Goal: Check status: Check status

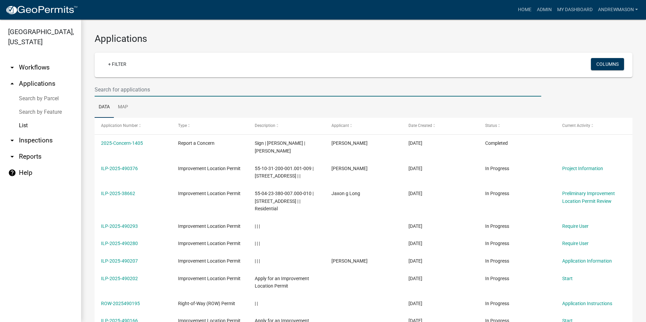
click at [149, 90] on input "text" at bounding box center [318, 90] width 447 height 14
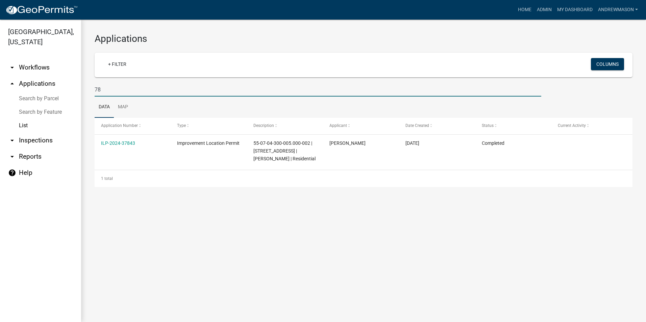
type input "7"
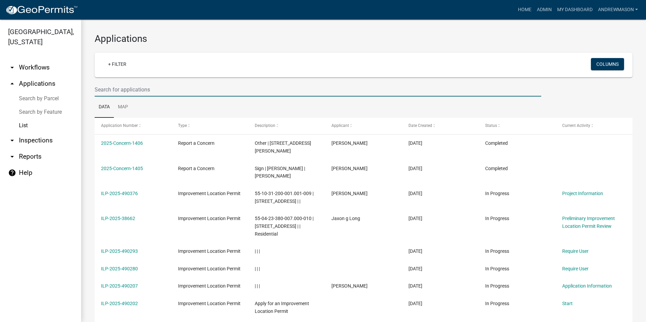
paste input "55-02-26-100-003.007-015"
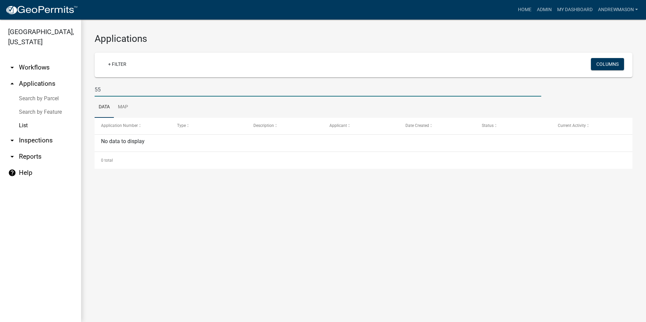
type input "5"
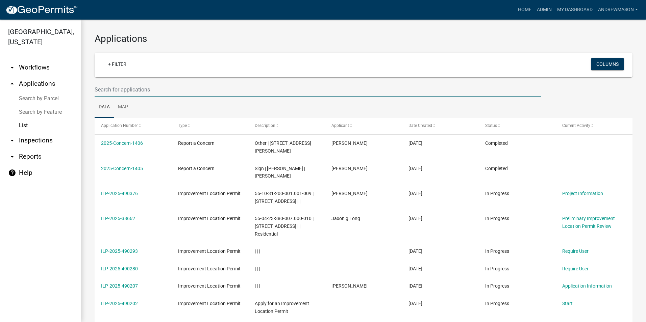
click at [100, 90] on input "text" at bounding box center [318, 90] width 447 height 14
paste input "7843 E Triple Crown Ln Camby"
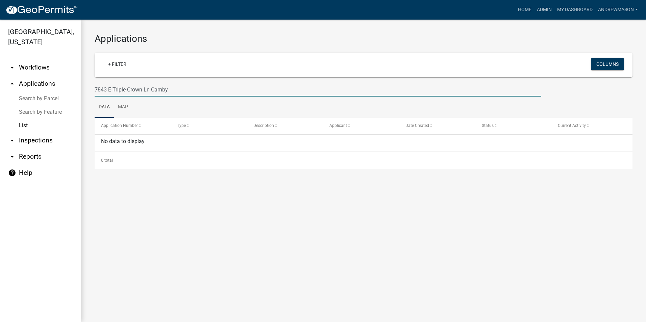
click at [113, 90] on input "7843 E Triple Crown Ln Camby" at bounding box center [318, 90] width 447 height 14
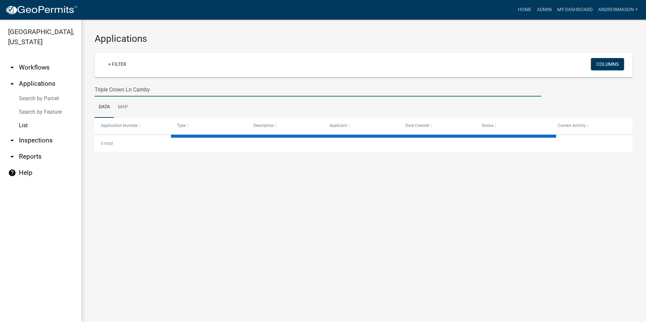
click at [150, 90] on input "Triple Crown Ln Camby" at bounding box center [318, 90] width 447 height 14
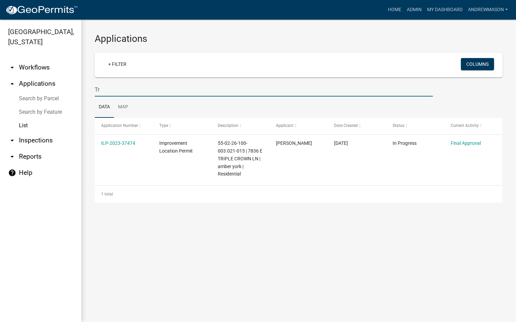
type input "T"
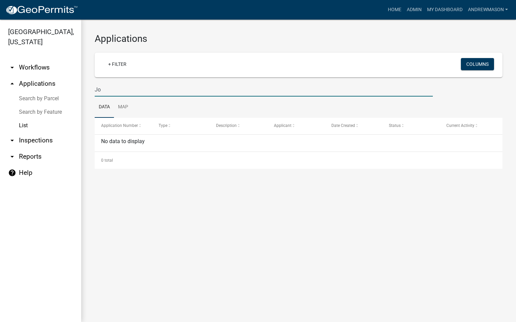
type input "J"
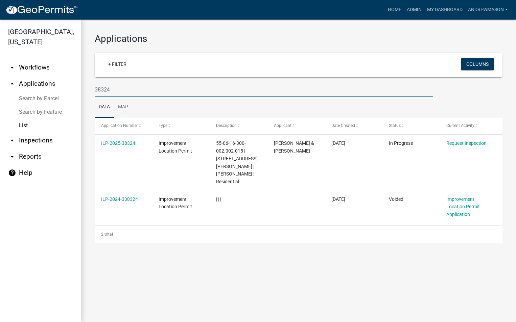
type input "38324"
click at [125, 142] on link "ILP-2025-38324" at bounding box center [118, 143] width 34 height 5
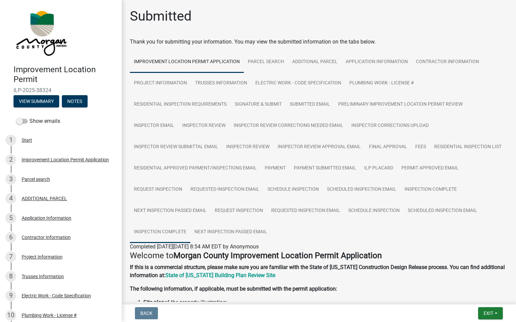
click at [190, 233] on link "Inspection Complete" at bounding box center [160, 233] width 60 height 22
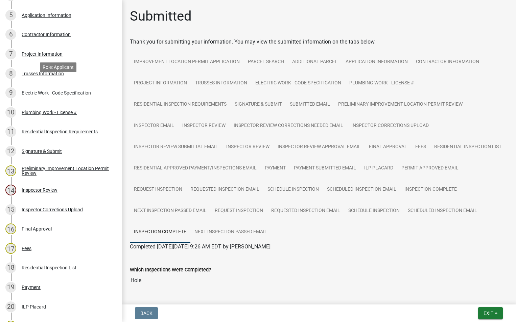
scroll to position [169, 0]
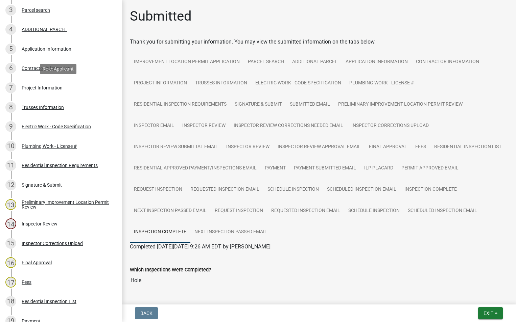
click at [47, 86] on div "Project Information" at bounding box center [42, 87] width 41 height 5
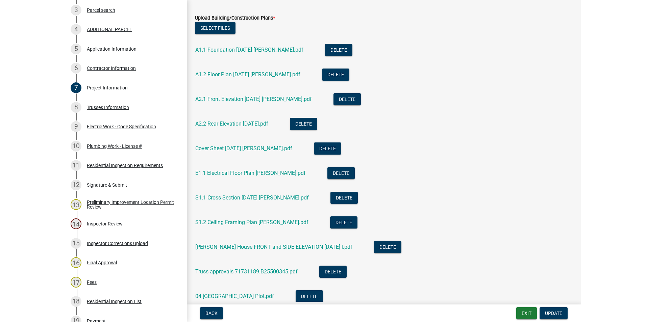
scroll to position [1272, 0]
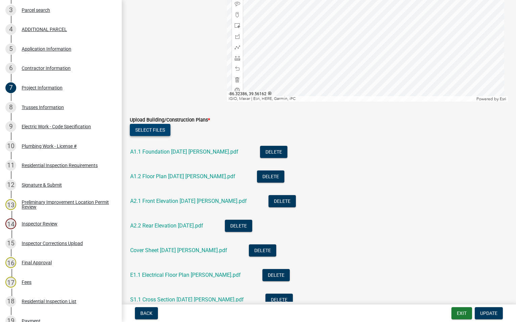
click at [163, 129] on button "Select files" at bounding box center [150, 130] width 41 height 12
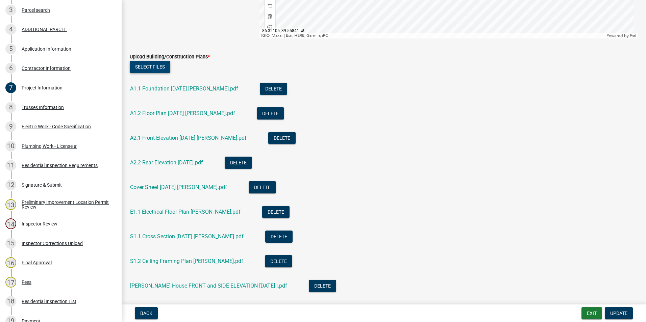
scroll to position [1340, 0]
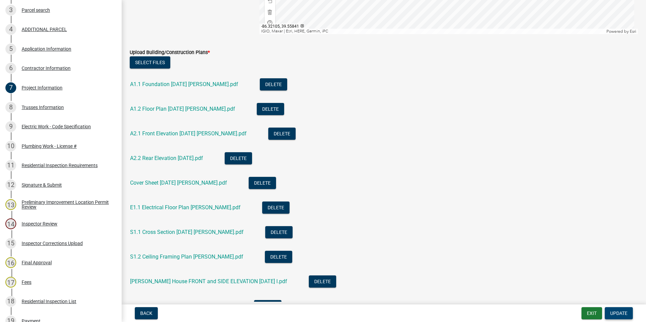
click at [616, 311] on span "Update" at bounding box center [618, 313] width 17 height 5
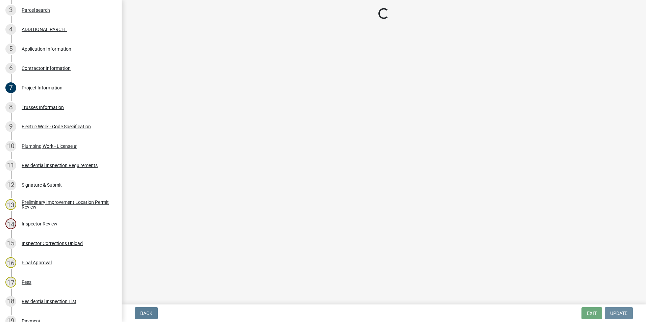
scroll to position [0, 0]
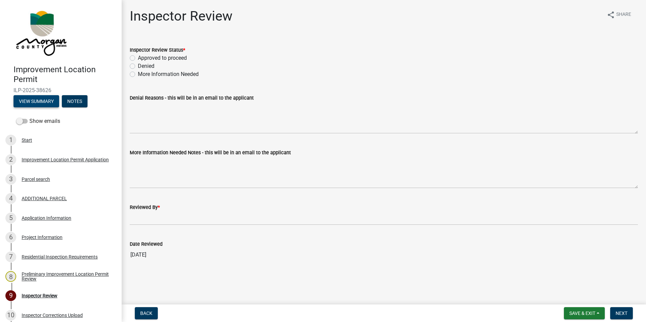
click at [36, 103] on button "View Summary" at bounding box center [37, 101] width 46 height 12
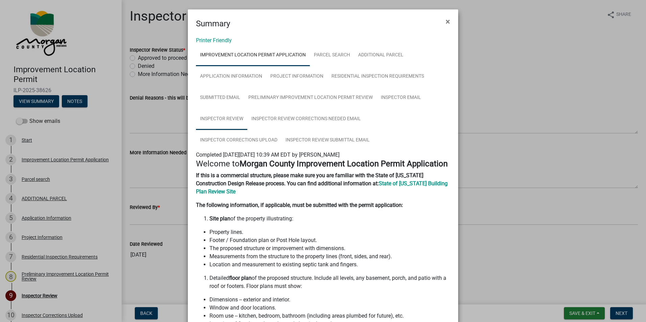
click at [227, 119] on link "Inspector Review" at bounding box center [221, 119] width 51 height 22
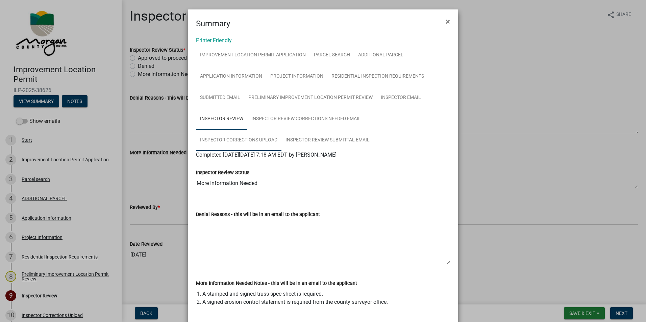
click at [281, 130] on link "Inspector Corrections Upload" at bounding box center [238, 141] width 85 height 22
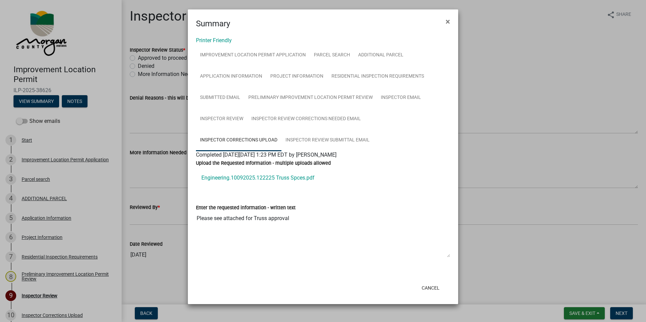
click at [238, 177] on link "Engineering.10092025.122225 Truss Spces.pdf" at bounding box center [323, 178] width 254 height 16
click at [446, 22] on span "×" at bounding box center [448, 21] width 4 height 9
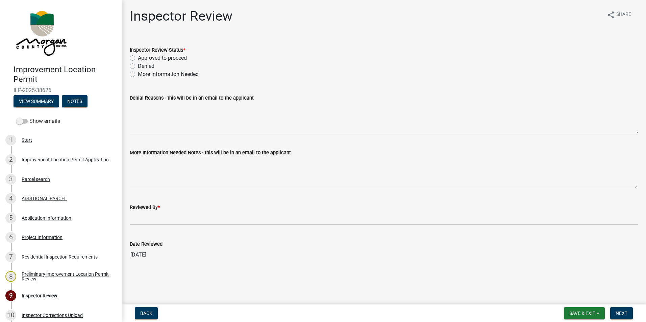
click at [138, 75] on label "More Information Needed" at bounding box center [168, 74] width 61 height 8
click at [138, 75] on input "More Information Needed" at bounding box center [140, 72] width 4 height 4
radio input "true"
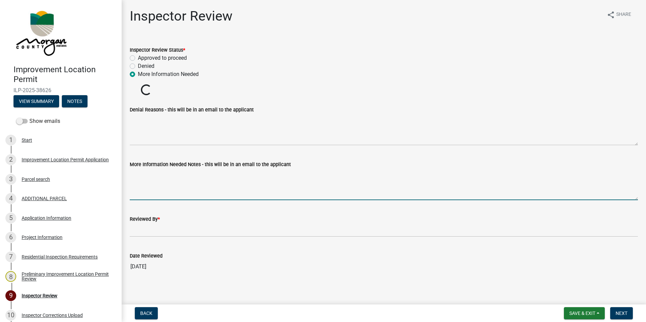
click at [151, 180] on textarea "More Information Needed Notes - this will be in an email to the applicant" at bounding box center [384, 185] width 508 height 32
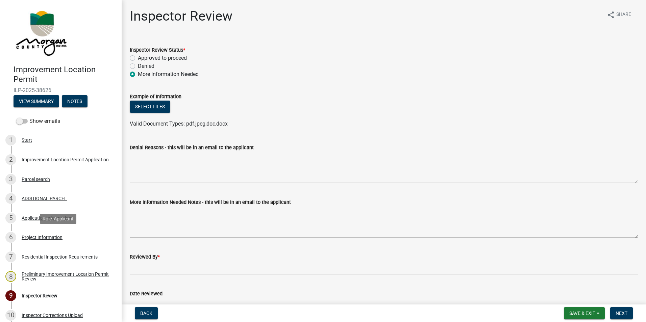
click at [33, 237] on div "Project Information" at bounding box center [42, 237] width 41 height 5
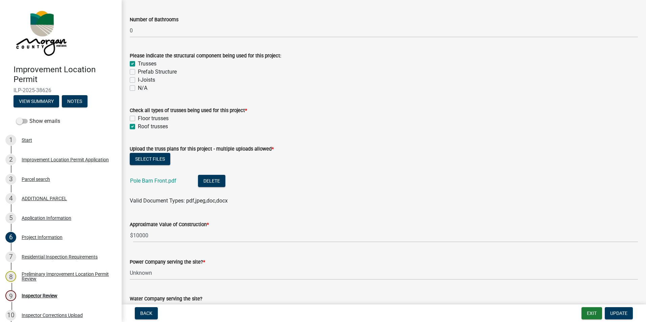
scroll to position [642, 0]
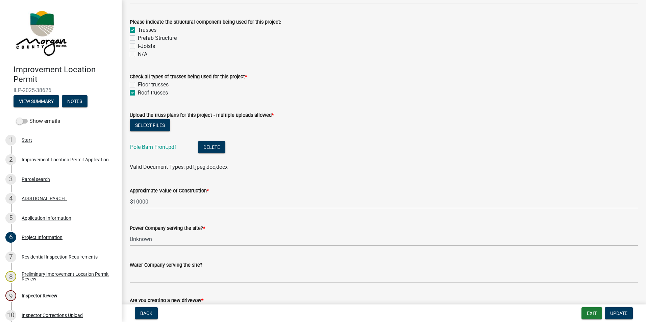
click at [161, 146] on link "Pole Barn Front.pdf" at bounding box center [153, 147] width 46 height 6
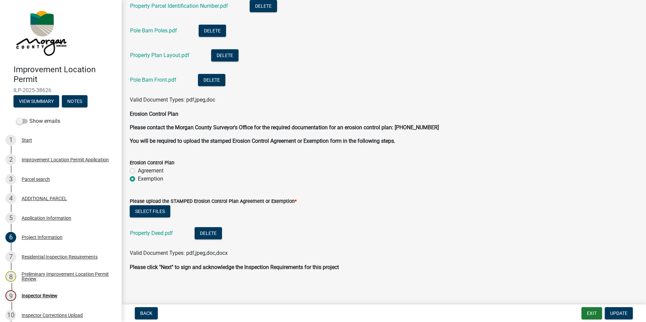
scroll to position [1625, 0]
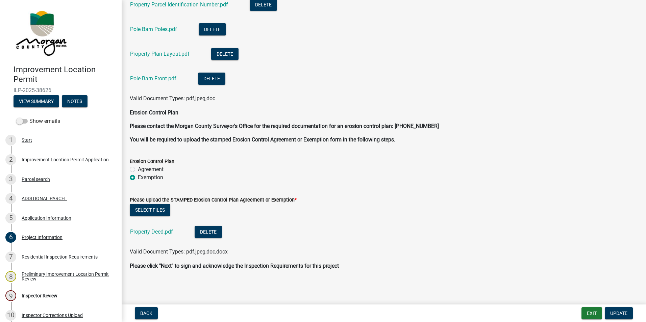
click at [169, 231] on link "Property Deed.pdf" at bounding box center [151, 232] width 43 height 6
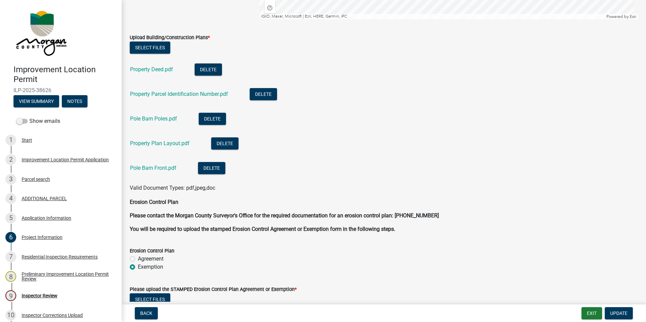
scroll to position [1524, 0]
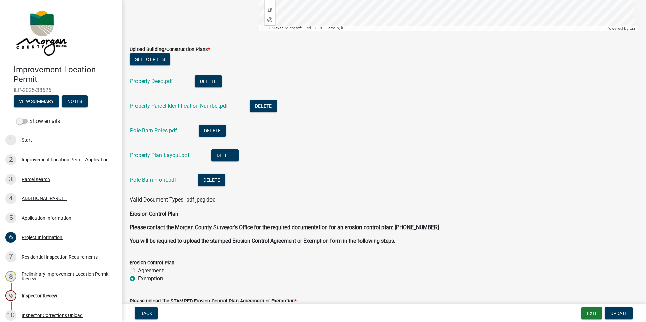
click at [164, 179] on link "Pole Barn Front.pdf" at bounding box center [153, 180] width 46 height 6
click at [153, 155] on link "Property Plan Layout.pdf" at bounding box center [159, 155] width 59 height 6
click at [152, 131] on link "Pole Barn Poles.pdf" at bounding box center [153, 130] width 47 height 6
click at [180, 105] on link "Property Parcel Identification Number.pdf" at bounding box center [179, 106] width 98 height 6
click at [165, 80] on link "Property Deed.pdf" at bounding box center [151, 81] width 43 height 6
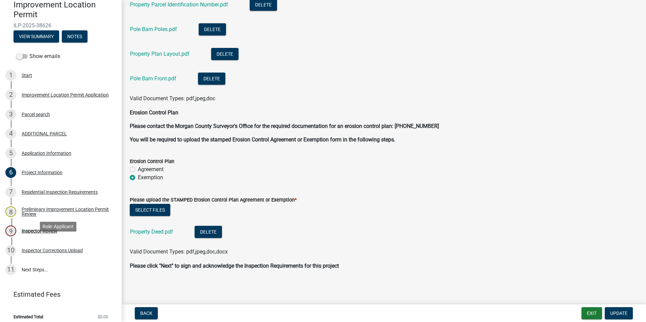
scroll to position [70, 0]
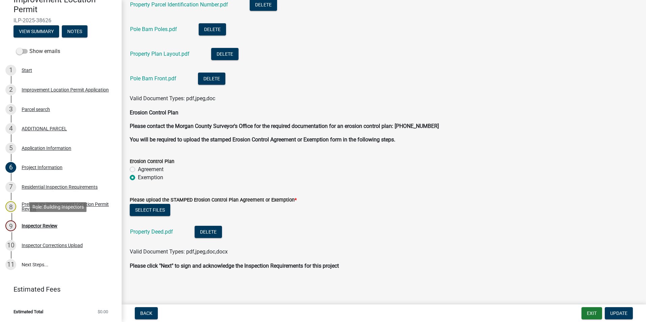
click at [34, 224] on div "Inspector Review" at bounding box center [40, 226] width 36 height 5
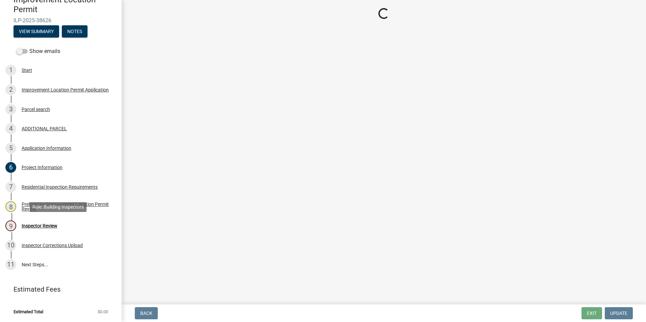
scroll to position [0, 0]
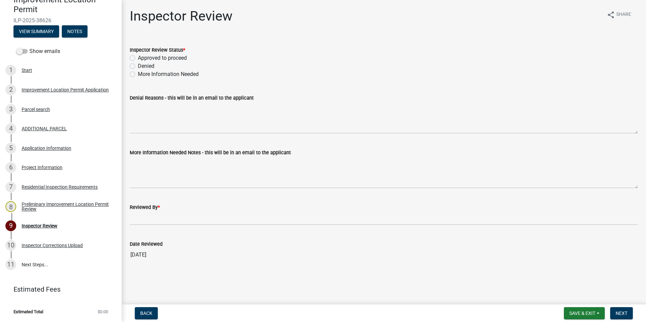
click at [138, 73] on label "More Information Needed" at bounding box center [168, 74] width 61 height 8
click at [138, 73] on input "More Information Needed" at bounding box center [140, 72] width 4 height 4
radio input "true"
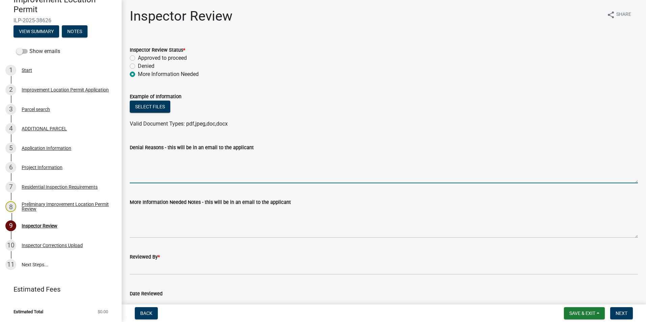
click at [158, 183] on textarea "Denial Reasons - this will be in an email to the applicant" at bounding box center [384, 168] width 508 height 32
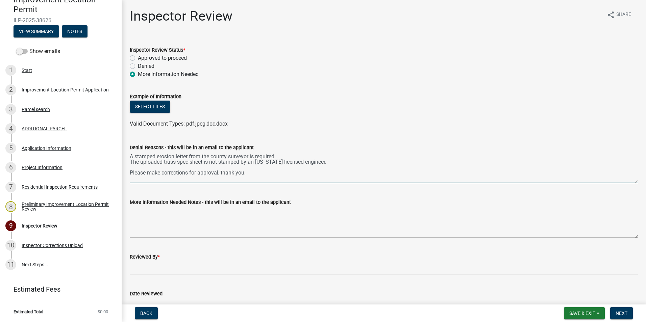
type textarea "A stamped erosion letter from the county surveyor is required. The uploaded tru…"
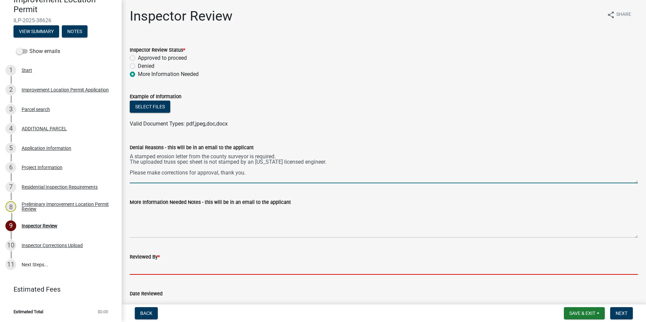
click at [154, 266] on input "Reviewed By *" at bounding box center [384, 268] width 508 height 14
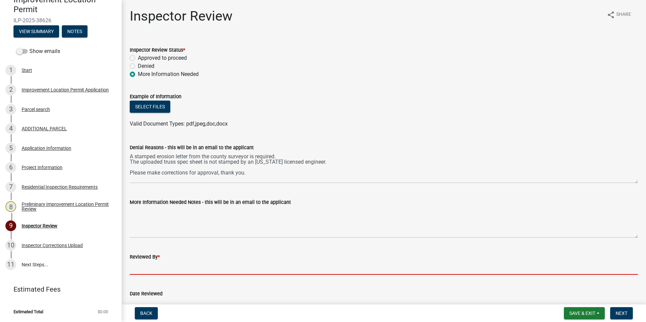
type input "AFM"
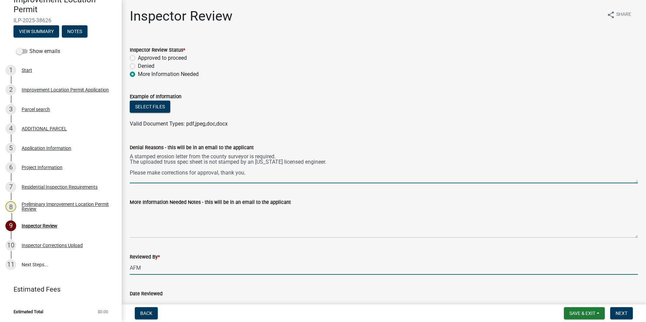
click at [288, 156] on textarea "A stamped erosion letter from the county surveyor is required. The uploaded tru…" at bounding box center [384, 168] width 508 height 32
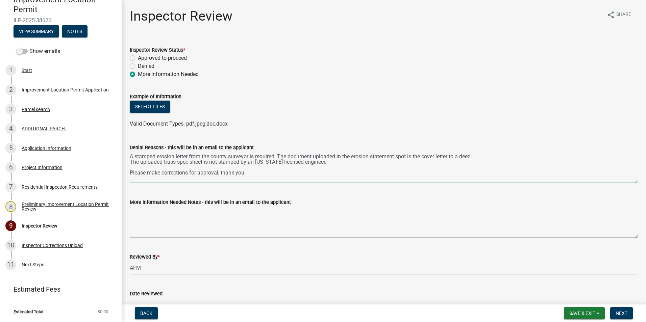
click at [330, 165] on textarea "A stamped erosion letter from the county surveyor is required. The document upl…" at bounding box center [384, 168] width 508 height 32
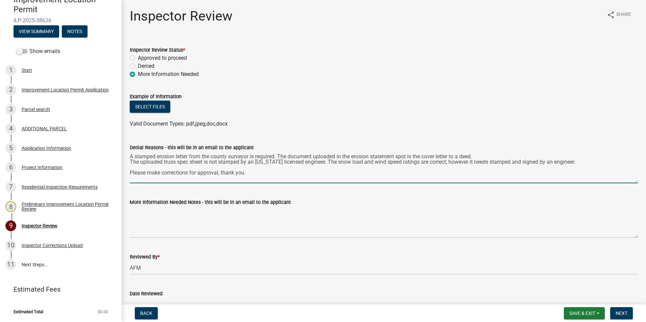
type textarea "A stamped erosion letter from the county surveyor is required. The document upl…"
click at [624, 313] on span "Next" at bounding box center [622, 313] width 12 height 5
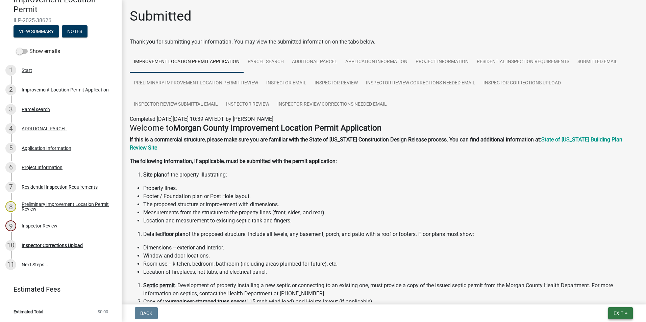
click at [614, 313] on span "Exit" at bounding box center [619, 313] width 10 height 5
click at [594, 292] on button "Save & Exit" at bounding box center [606, 296] width 54 height 16
